Goal: Use online tool/utility: Use online tool/utility

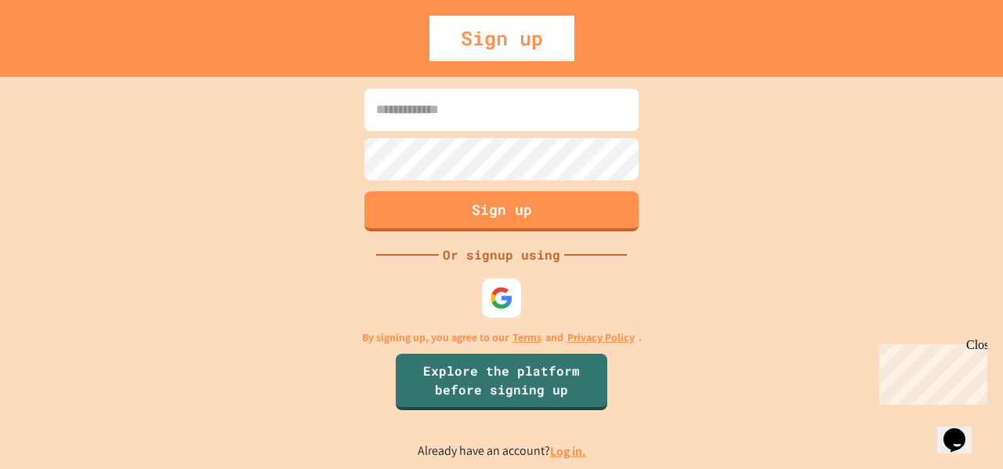
click at [501, 297] on img at bounding box center [502, 298] width 24 height 24
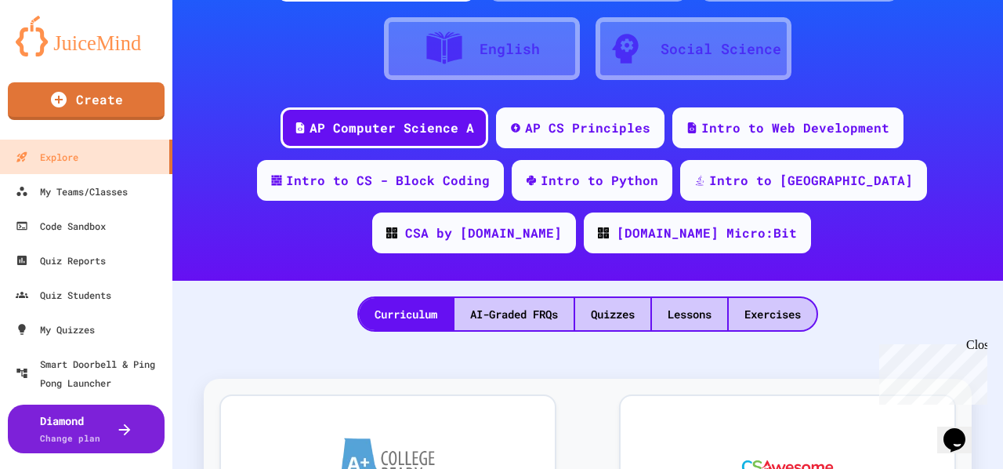
scroll to position [130, 0]
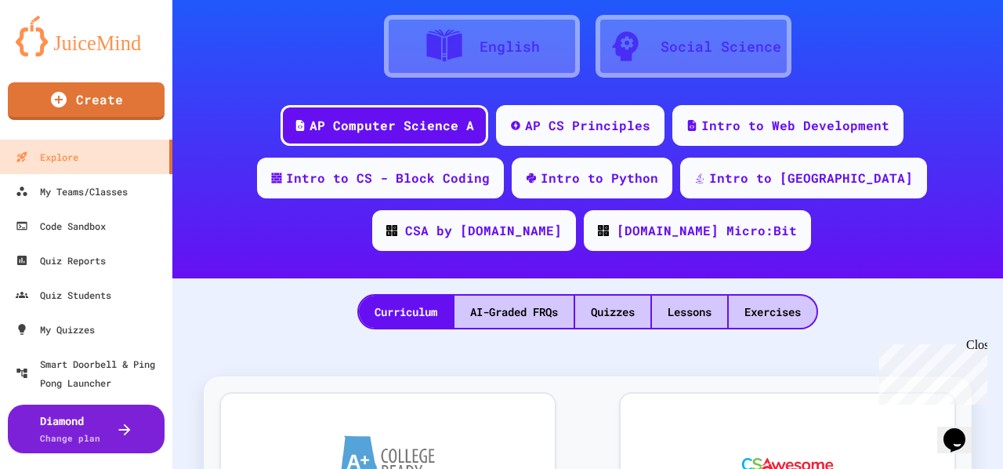
click at [63, 233] on div "Code Sandbox" at bounding box center [61, 225] width 90 height 19
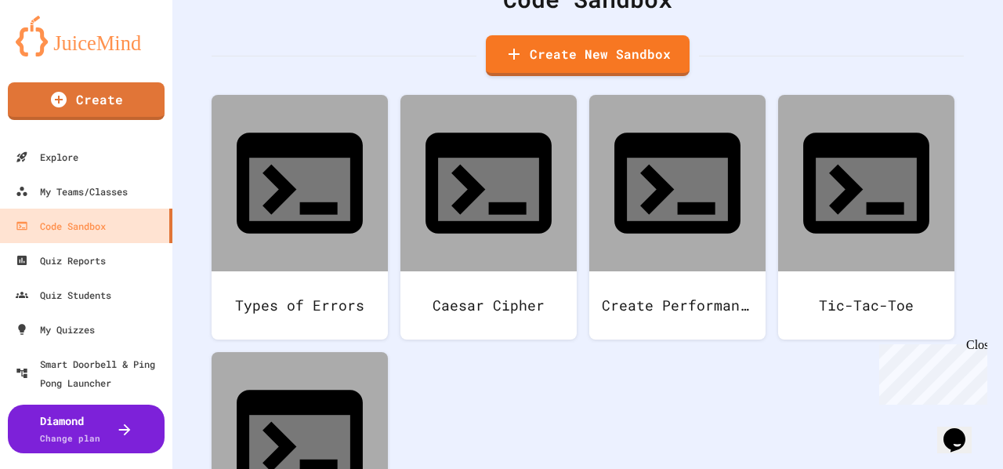
scroll to position [86, 0]
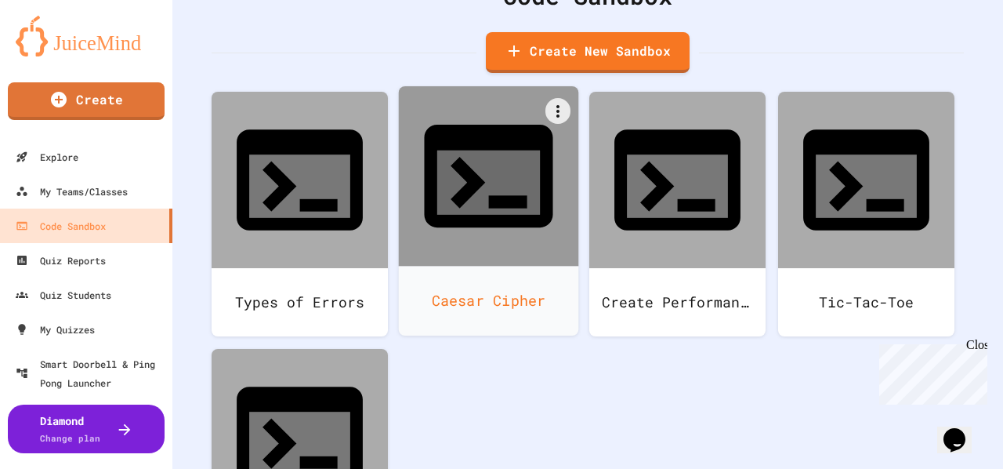
click at [454, 161] on icon at bounding box center [488, 176] width 154 height 154
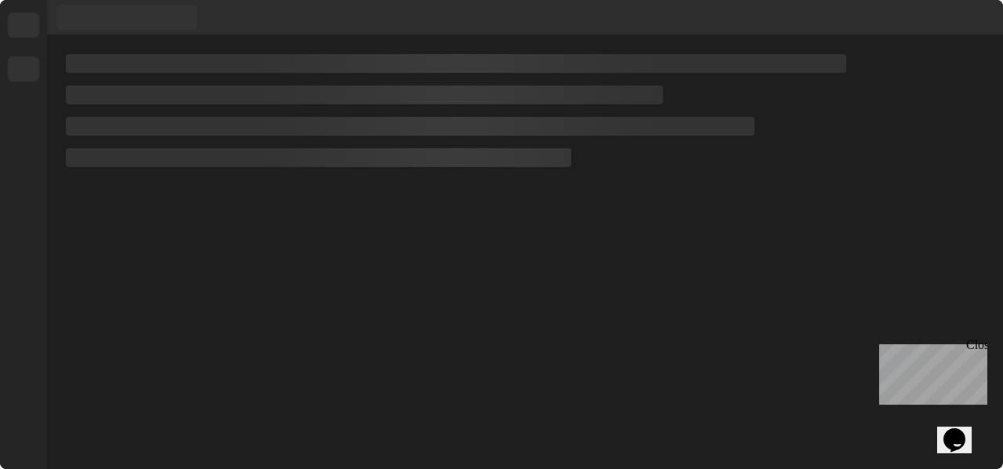
click at [450, 161] on div at bounding box center [318, 157] width 505 height 19
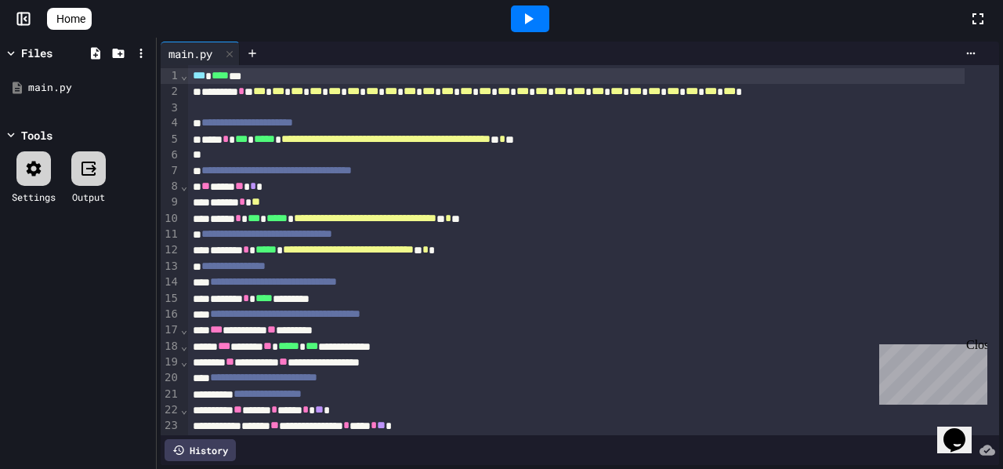
click at [530, 22] on icon at bounding box center [528, 18] width 19 height 19
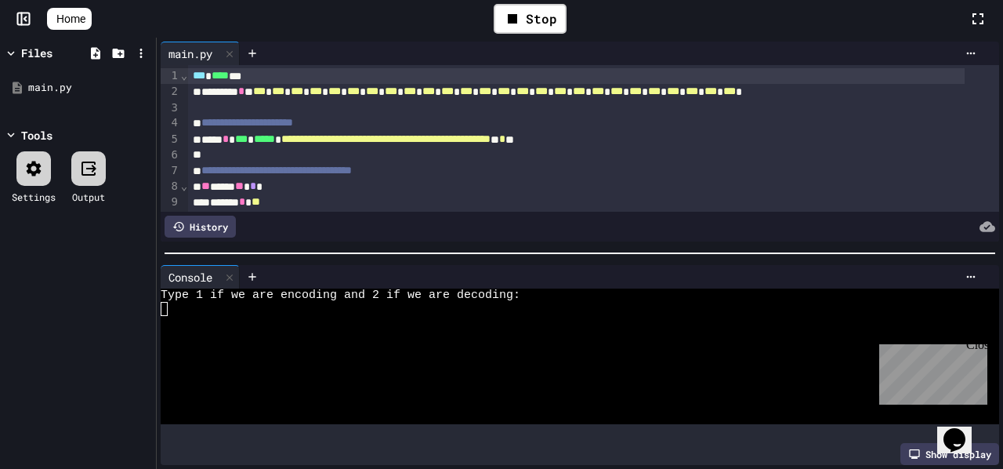
click at [186, 305] on div at bounding box center [566, 308] width 811 height 13
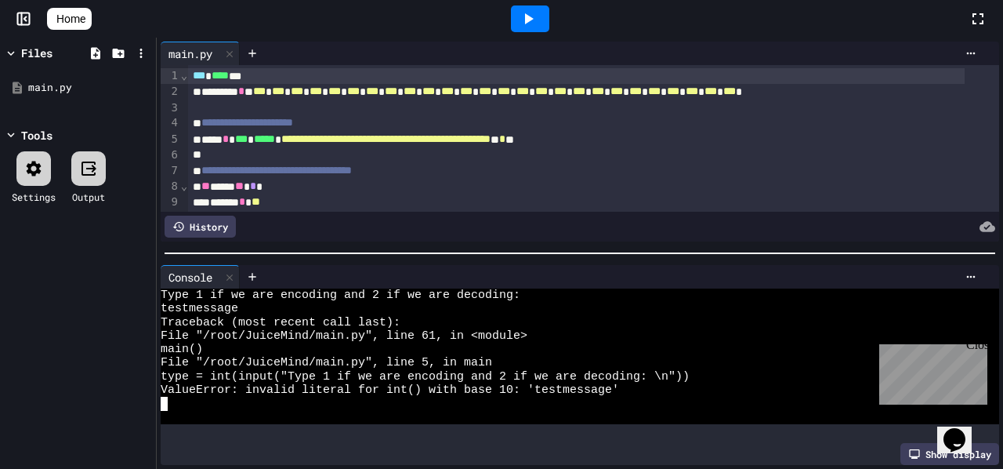
click at [538, 23] on icon at bounding box center [528, 18] width 19 height 19
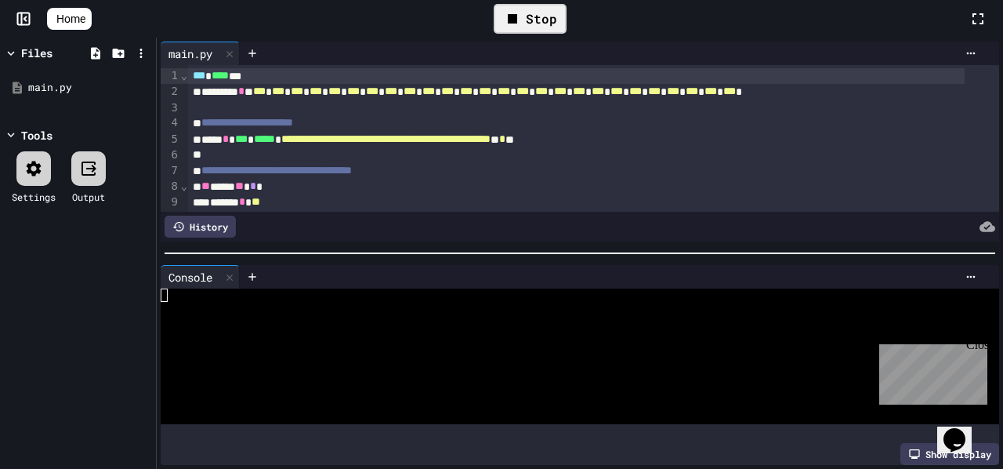
click at [266, 330] on div at bounding box center [566, 335] width 811 height 13
click at [537, 22] on div "Stop" at bounding box center [530, 19] width 73 height 30
click at [537, 22] on icon at bounding box center [528, 18] width 19 height 19
click at [202, 329] on div at bounding box center [566, 335] width 811 height 13
click at [531, 19] on div "Stop" at bounding box center [530, 19] width 73 height 30
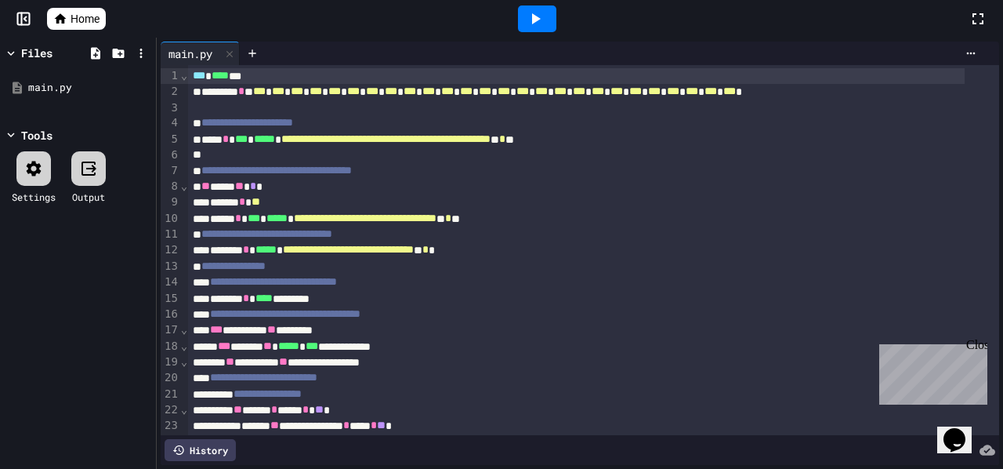
click at [533, 22] on icon at bounding box center [536, 18] width 9 height 11
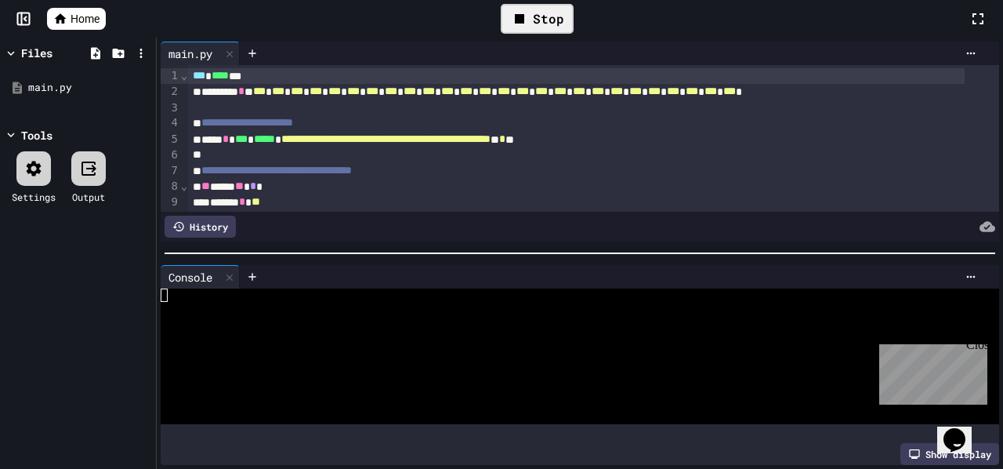
click at [306, 223] on div at bounding box center [615, 226] width 759 height 22
click at [204, 292] on div at bounding box center [566, 294] width 811 height 13
click at [541, 18] on icon at bounding box center [535, 18] width 19 height 19
click at [243, 316] on div at bounding box center [566, 322] width 811 height 13
click at [228, 49] on icon at bounding box center [229, 54] width 11 height 11
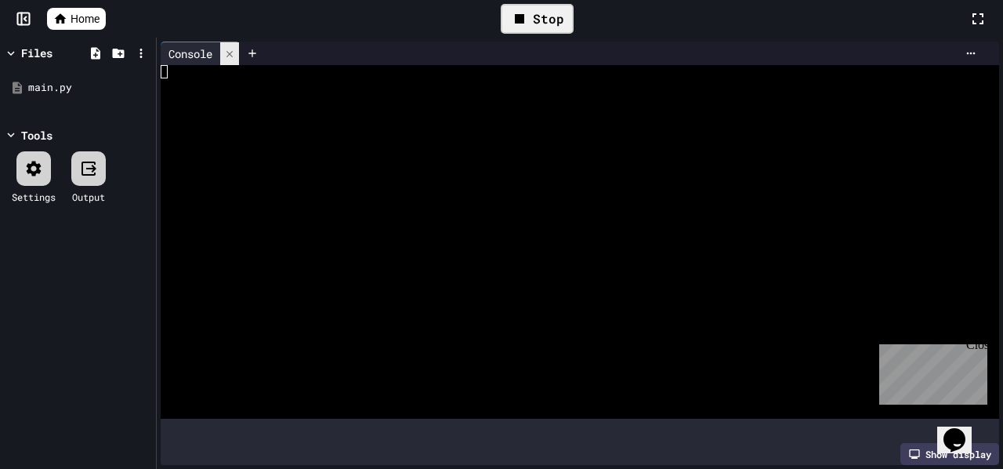
click at [228, 49] on icon at bounding box center [229, 54] width 11 height 11
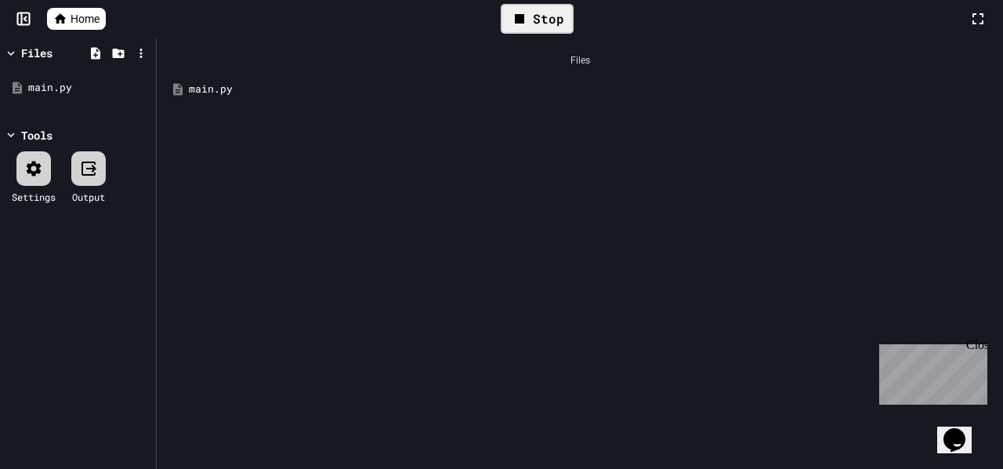
click at [200, 95] on div "main.py" at bounding box center [591, 89] width 805 height 16
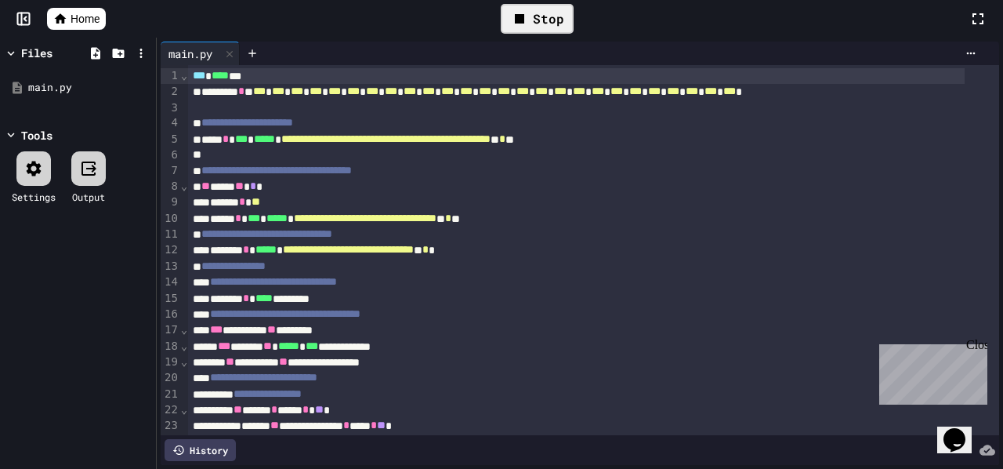
click at [532, 194] on div "** **** ** * *" at bounding box center [576, 187] width 776 height 16
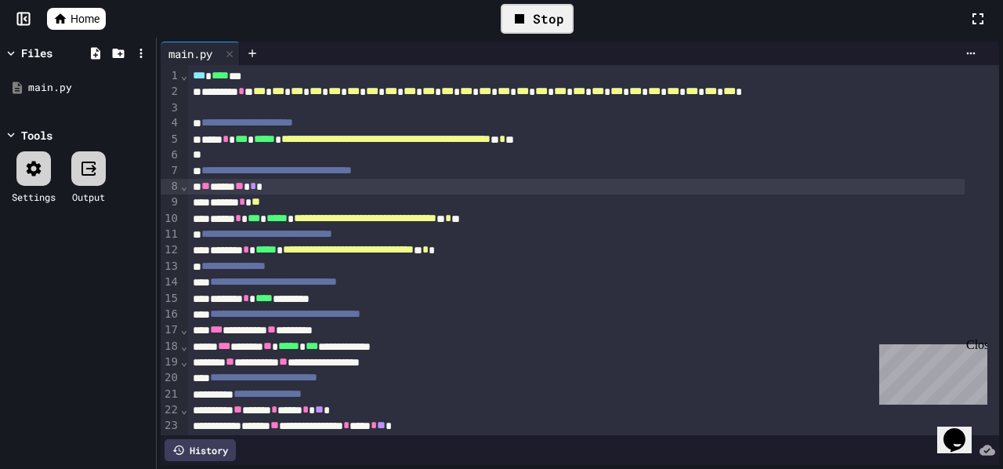
click at [529, 13] on icon at bounding box center [519, 18] width 19 height 19
click at [530, 13] on icon at bounding box center [535, 18] width 19 height 19
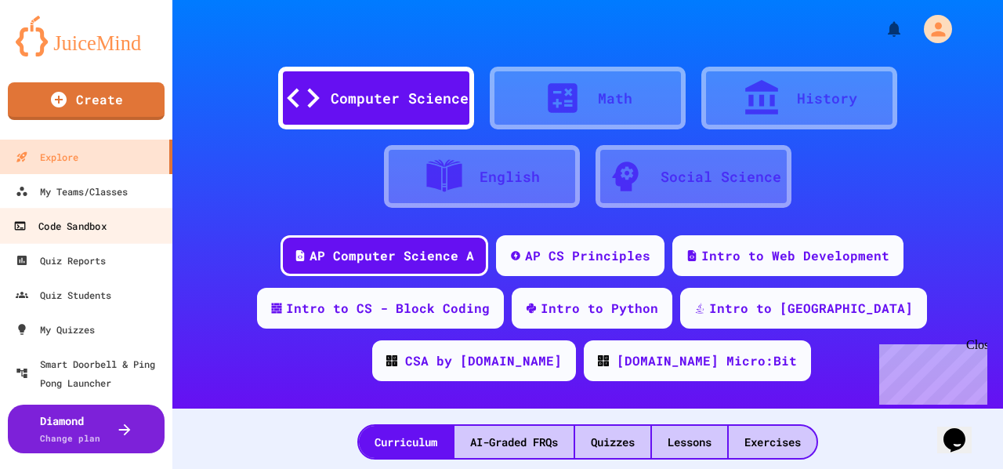
click at [97, 228] on div "Code Sandbox" at bounding box center [59, 226] width 92 height 20
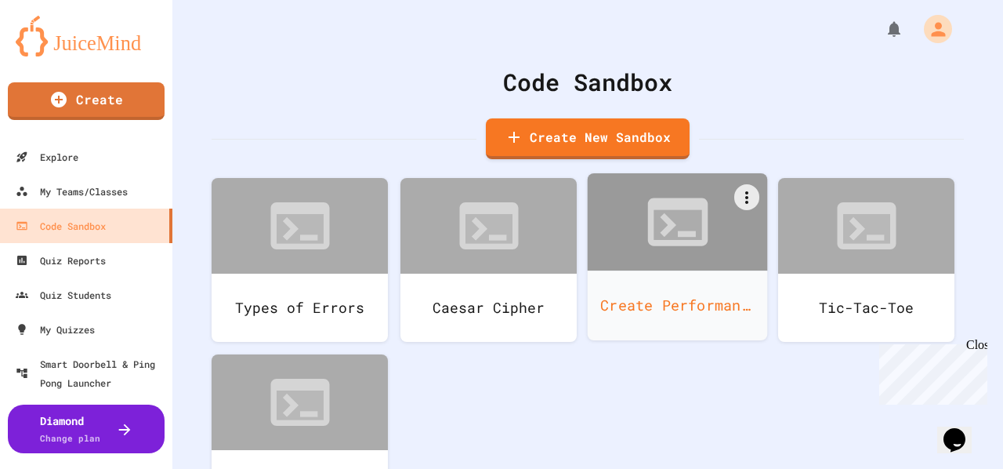
scroll to position [86, 0]
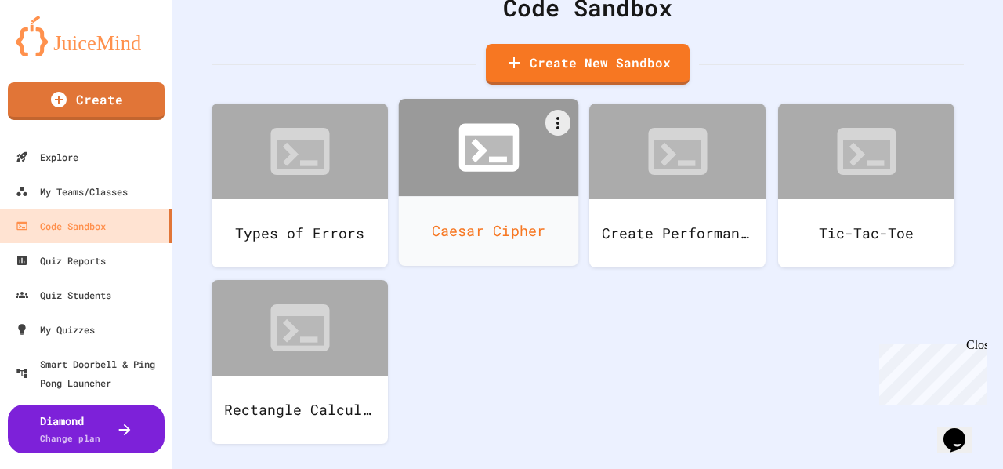
click at [472, 136] on icon at bounding box center [489, 151] width 48 height 30
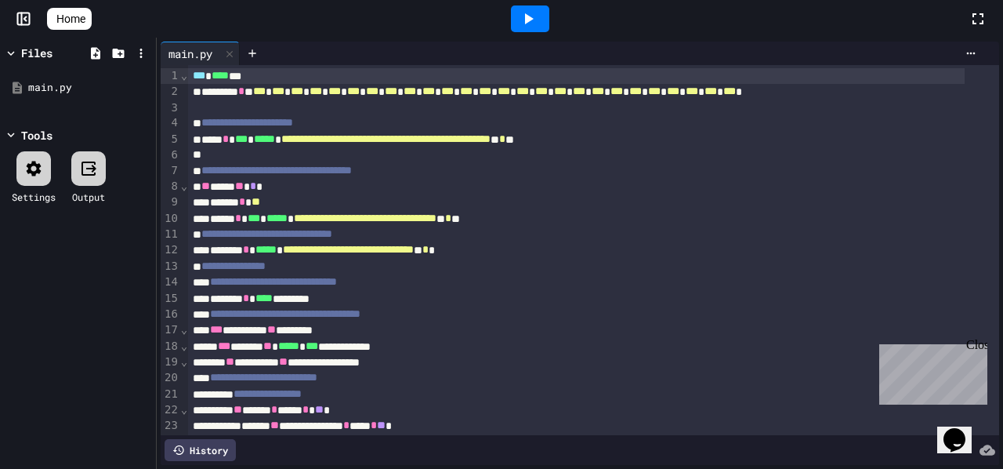
click at [538, 15] on icon at bounding box center [528, 18] width 19 height 19
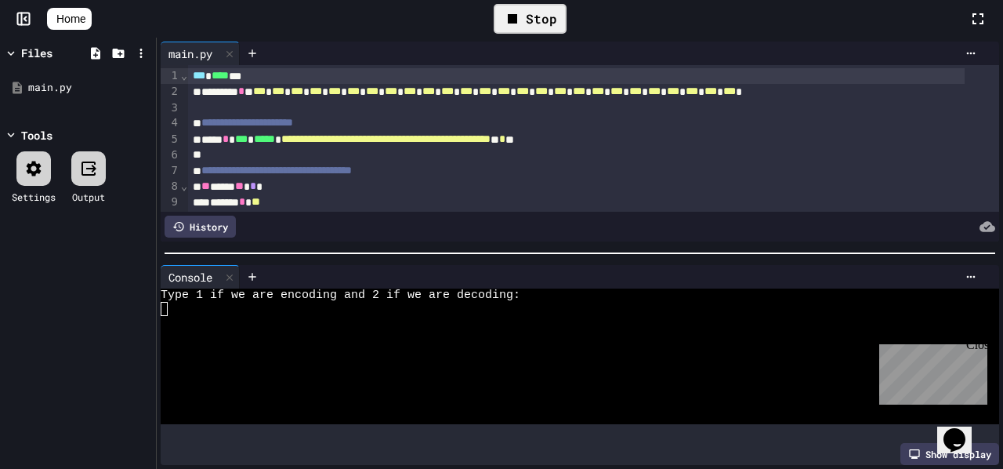
click at [213, 302] on div at bounding box center [566, 308] width 811 height 13
